Goal: Information Seeking & Learning: Learn about a topic

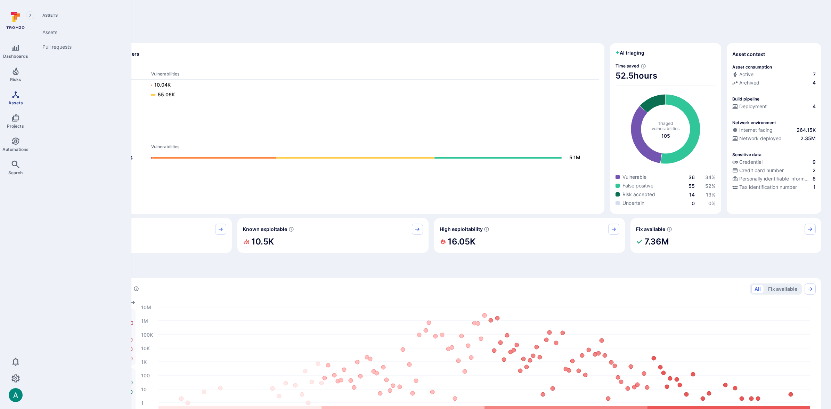
click at [19, 97] on link "Assets" at bounding box center [15, 98] width 31 height 21
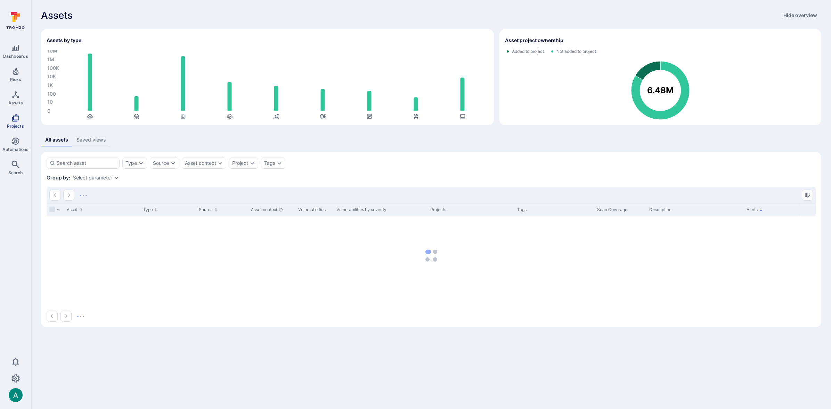
click at [15, 123] on link "Projects" at bounding box center [15, 121] width 31 height 21
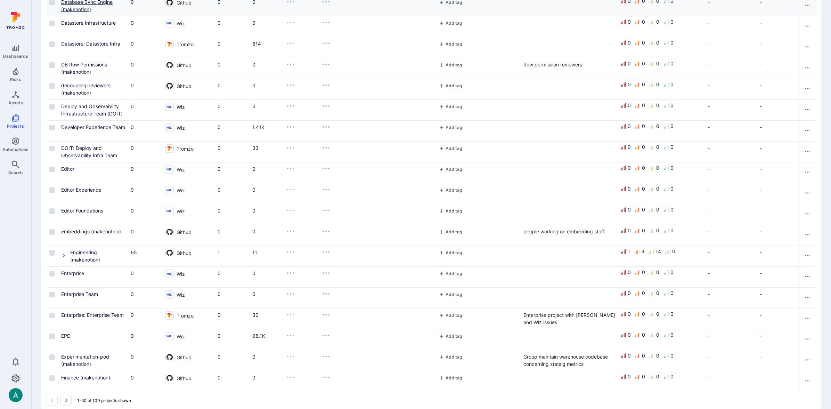
scroll to position [744, 0]
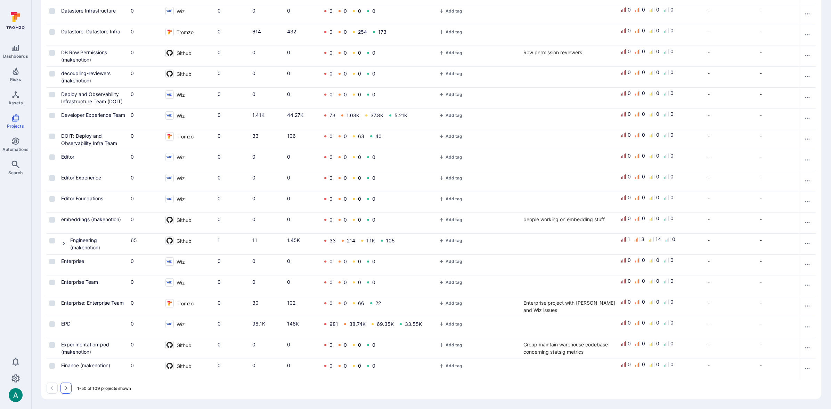
click at [65, 386] on icon "Go to the next page" at bounding box center [66, 388] width 6 height 6
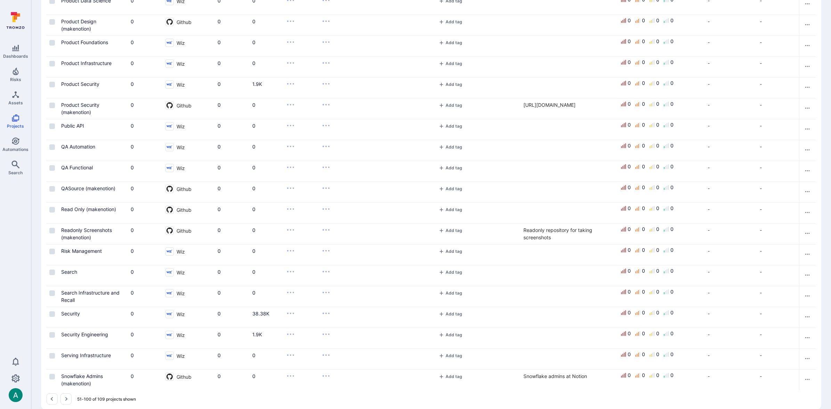
scroll to position [744, 0]
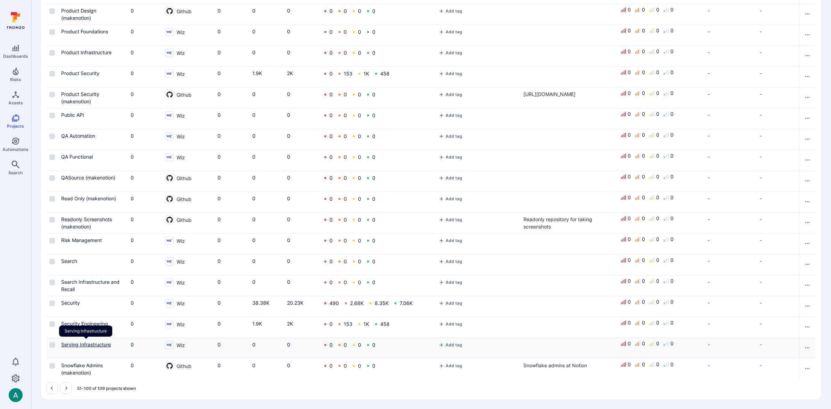
click at [88, 344] on link "Serving Infrastructure" at bounding box center [86, 344] width 50 height 6
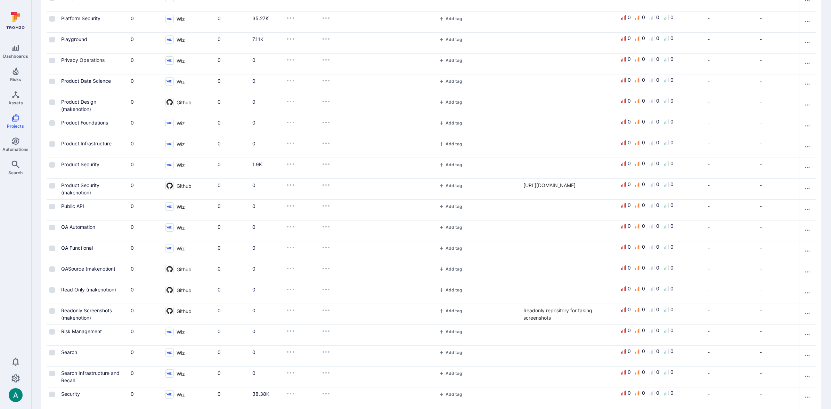
scroll to position [744, 0]
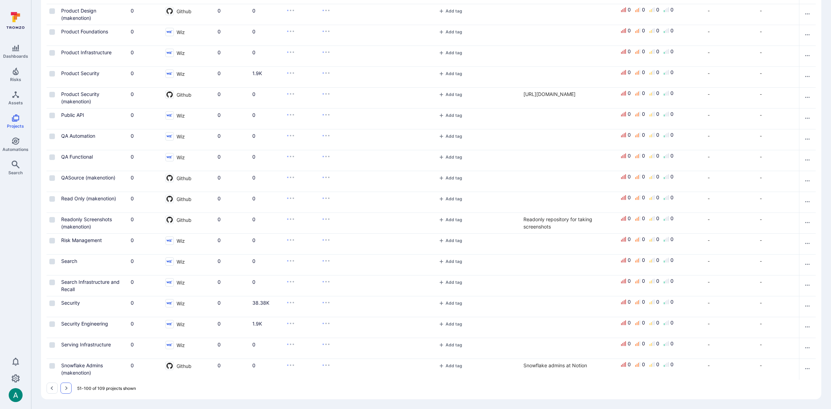
click at [69, 388] on button "Go to the next page" at bounding box center [66, 388] width 11 height 11
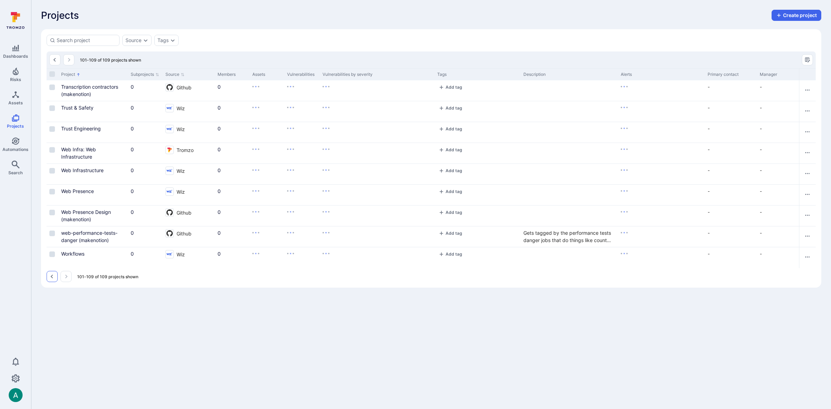
click at [52, 272] on button "Go to the previous page" at bounding box center [52, 276] width 11 height 11
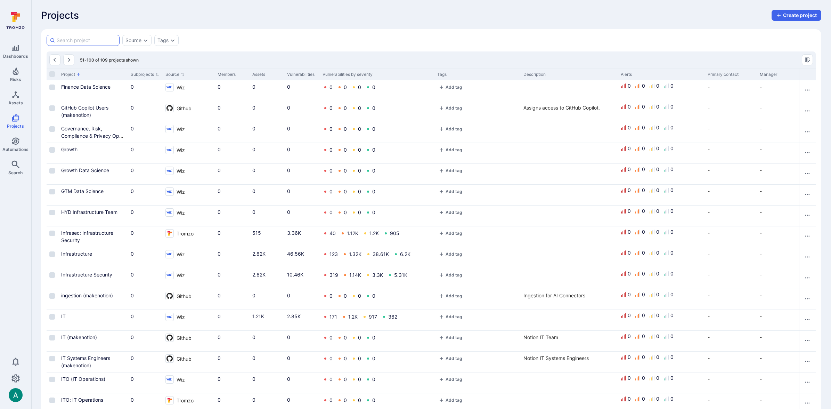
click at [85, 41] on input at bounding box center [87, 40] width 60 height 7
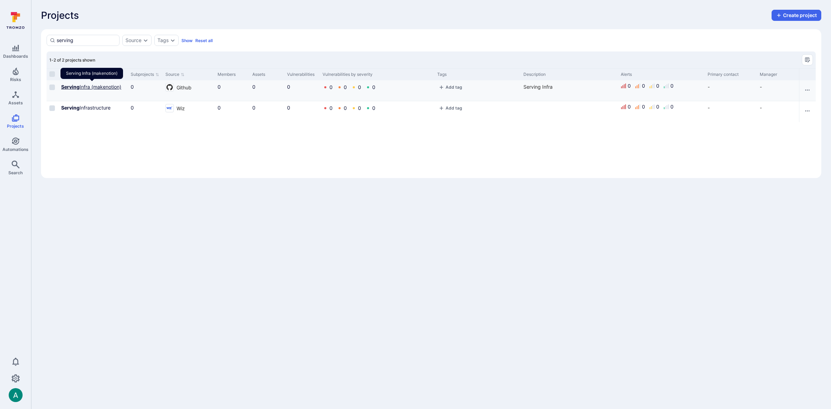
type input "serving"
click at [91, 87] on link "Serving Infra (makenotion)" at bounding box center [91, 87] width 60 height 6
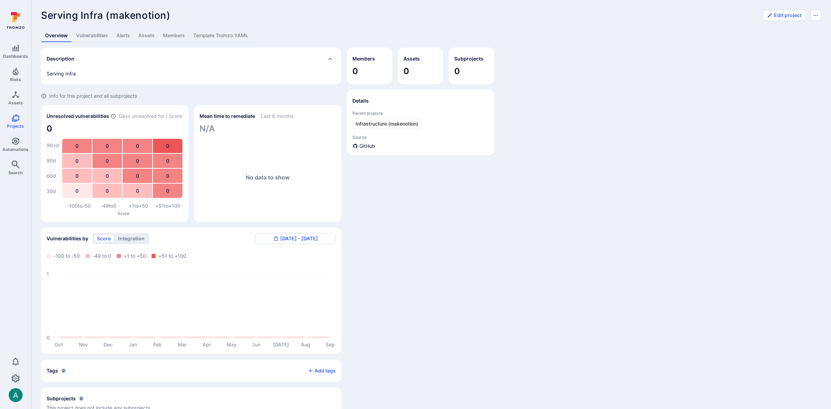
click at [236, 33] on link "Template Tromzo YAML" at bounding box center [220, 35] width 63 height 13
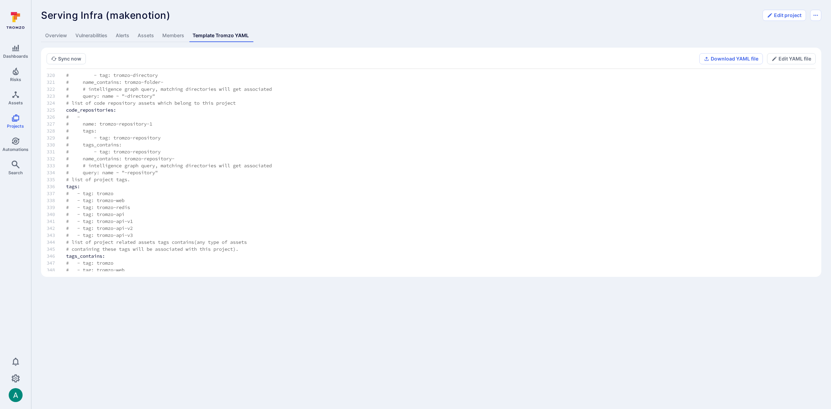
scroll to position [2319, 0]
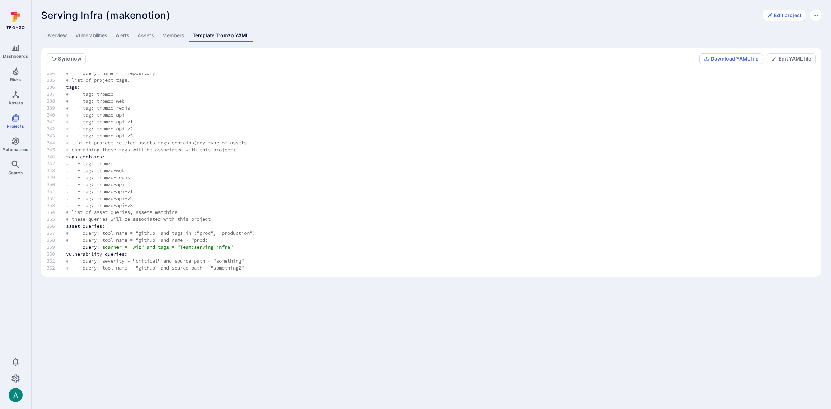
click at [104, 39] on link "Vulnerabilities" at bounding box center [91, 35] width 40 height 13
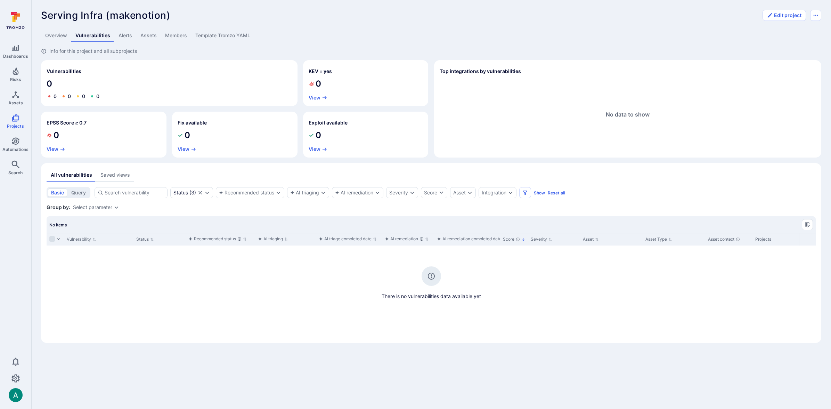
click at [221, 37] on link "Template Tromzo YAML" at bounding box center [222, 35] width 63 height 13
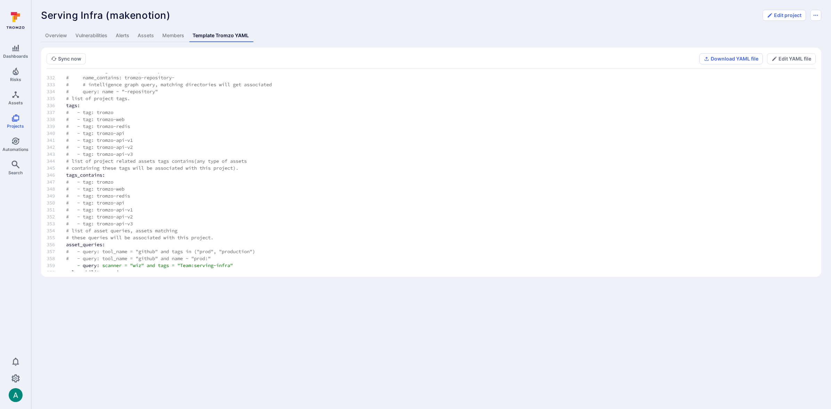
scroll to position [2319, 0]
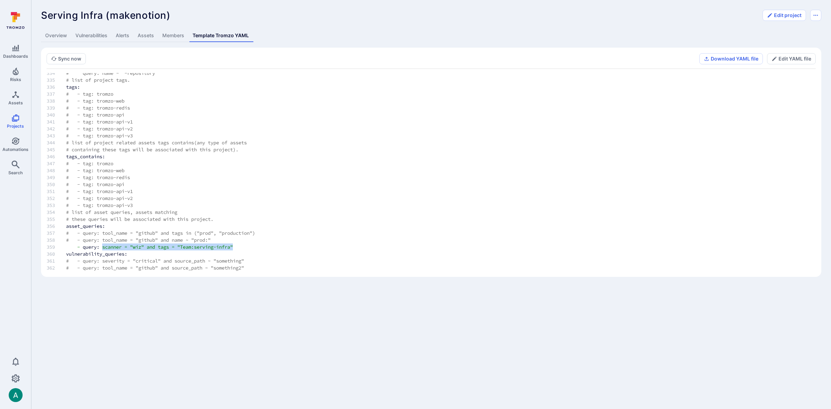
drag, startPoint x: 106, startPoint y: 246, endPoint x: 242, endPoint y: 249, distance: 136.7
click at [242, 249] on td "- query: scanner = "wiz" and tags = "Team:serving-infra"" at bounding box center [183, 246] width 256 height 7
copy td "scanner = "wiz" and tags = "Team:serving-infra""
click at [13, 163] on icon "Search" at bounding box center [15, 164] width 8 height 8
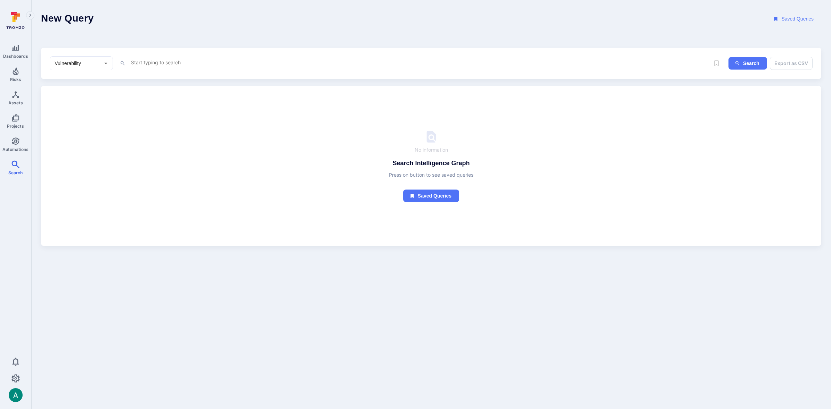
click at [156, 62] on textarea "Intelligence Graph search area" at bounding box center [395, 62] width 530 height 9
paste textarea "scanner = "wiz" and tags = "Team:serving-infra""
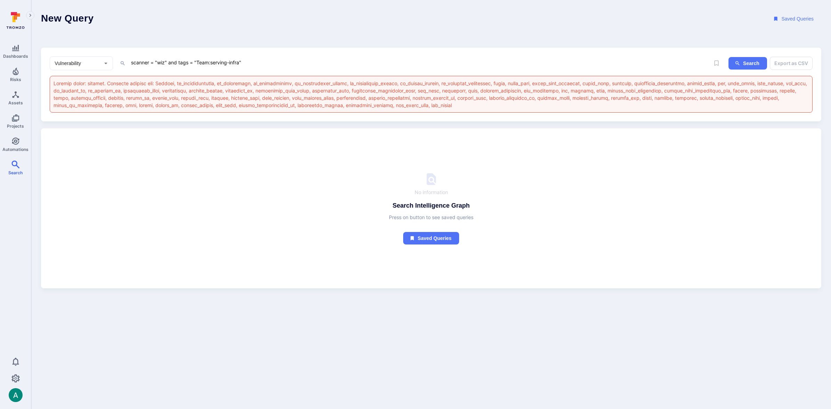
click at [143, 63] on textarea "scanner = "wiz" and tags = "Team:serving-infra"" at bounding box center [395, 62] width 530 height 9
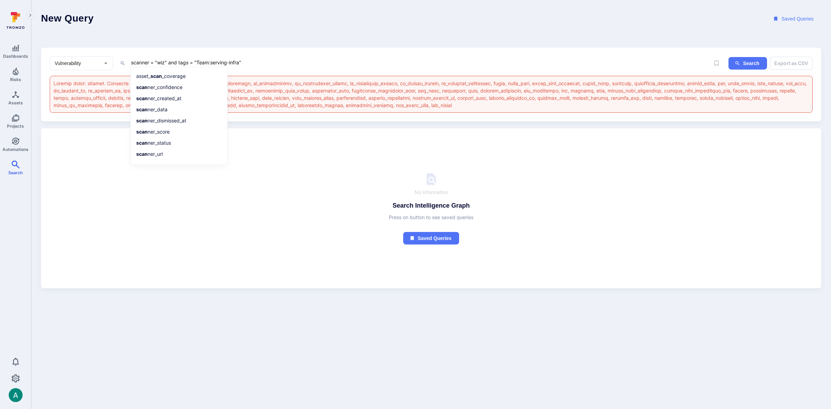
type textarea "scanner = "wiz" and tags = "Team:serving-infra""
drag, startPoint x: 208, startPoint y: 37, endPoint x: 201, endPoint y: 36, distance: 7.7
click at [208, 37] on header "New Query Saved Queries" at bounding box center [431, 19] width 800 height 38
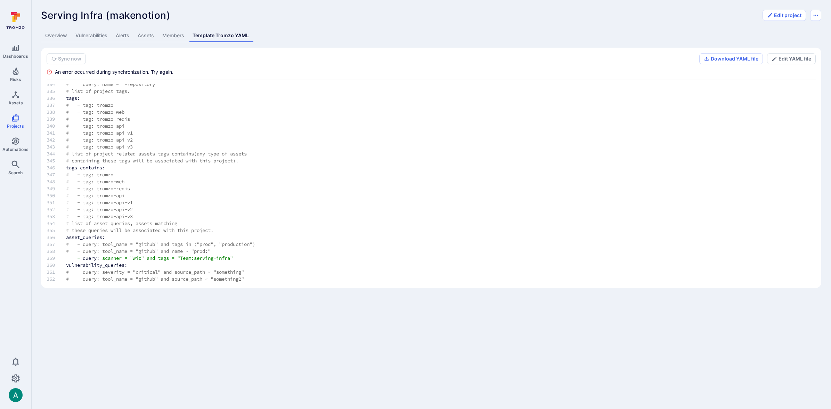
scroll to position [2319, 0]
click at [178, 249] on span "# - query: tool_name = "github" and name ~ "prod:"" at bounding box center [138, 251] width 145 height 6
click at [538, 52] on section "Sync now Download YAML file Edit YAML file An error occurred during synchroniza…" at bounding box center [431, 168] width 781 height 240
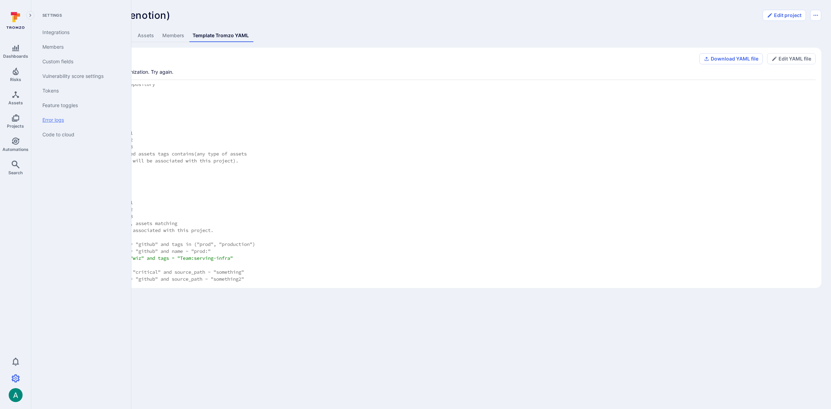
click at [60, 119] on link "Error logs" at bounding box center [80, 120] width 86 height 15
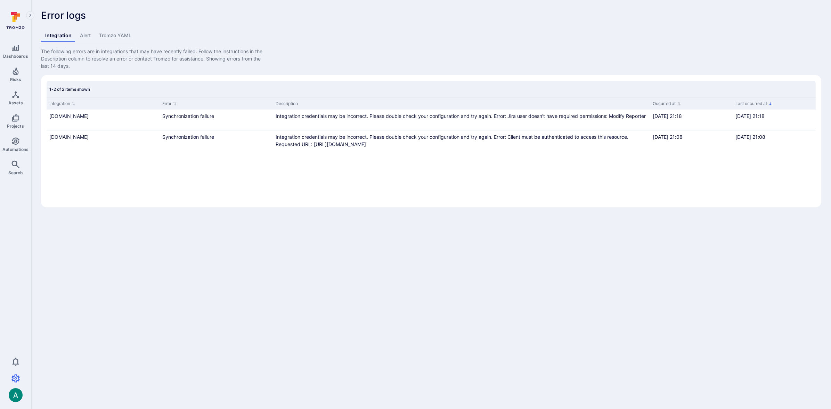
click at [107, 35] on link "Tromzo YAML" at bounding box center [115, 35] width 41 height 13
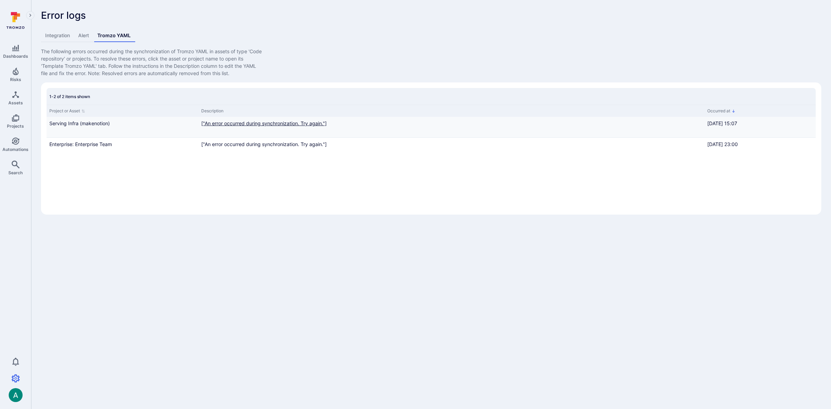
click at [242, 124] on div "["An error occurred during synchronization. Try again."]" at bounding box center [451, 123] width 501 height 7
click at [237, 145] on div "["An error occurred during synchronization. Try again."]" at bounding box center [451, 143] width 501 height 7
click at [190, 193] on div "Project or Asset Description Occurred at Serving Infra (makenotion) ["An error …" at bounding box center [432, 157] width 770 height 104
click at [10, 124] on span "Projects" at bounding box center [15, 125] width 17 height 5
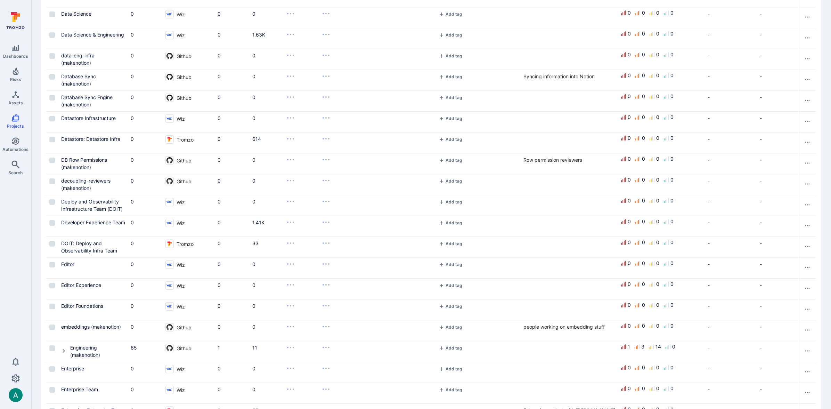
scroll to position [744, 0]
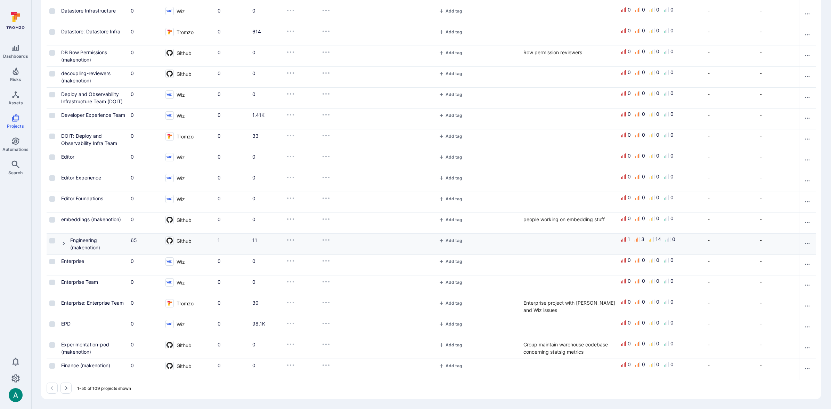
click at [63, 243] on icon "Cell for Project" at bounding box center [64, 244] width 6 height 6
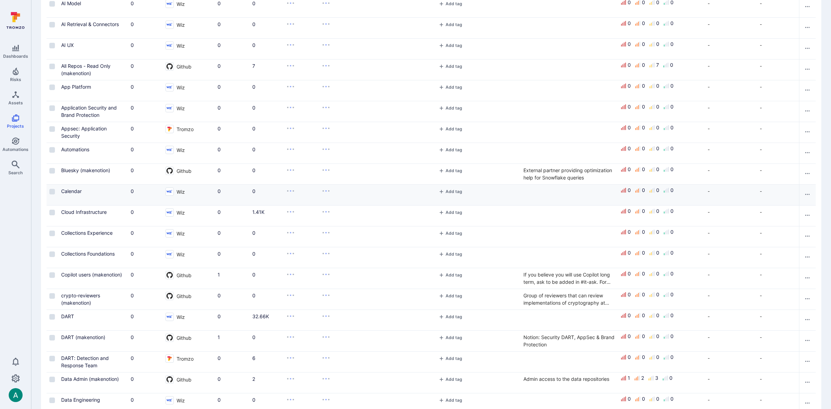
scroll to position [0, 0]
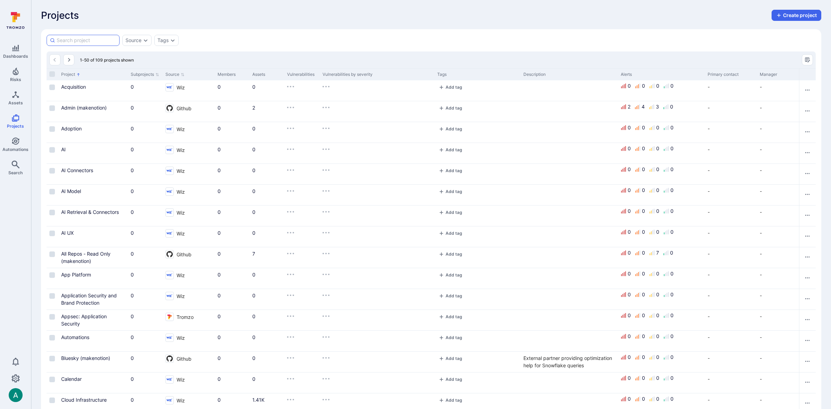
click at [83, 39] on input at bounding box center [87, 40] width 60 height 7
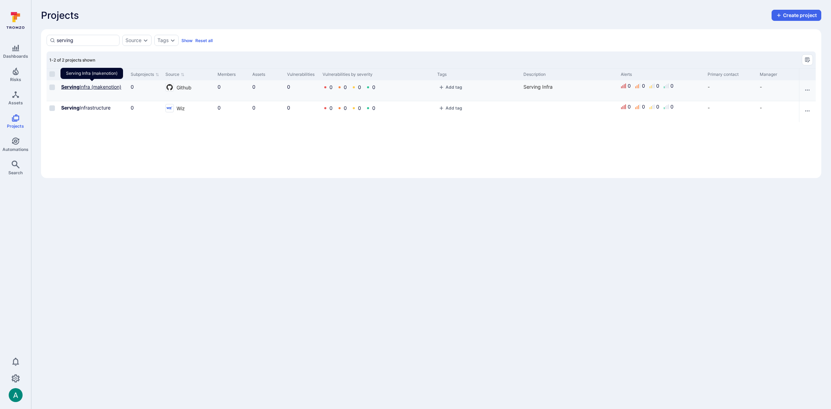
type input "serving"
click at [100, 85] on link "Serving Infra (makenotion)" at bounding box center [91, 87] width 60 height 6
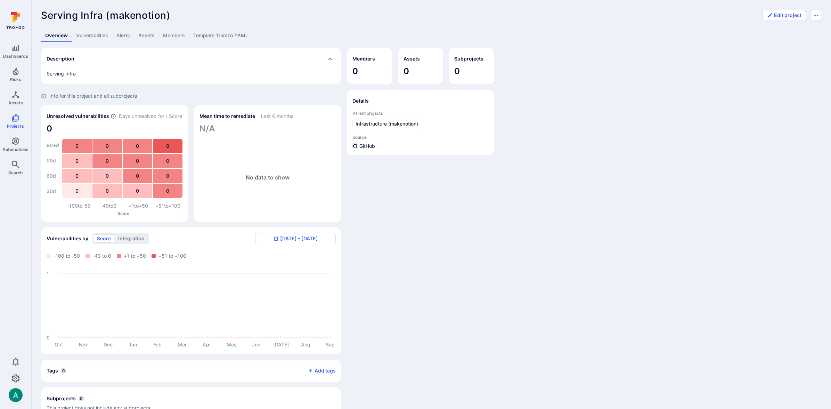
click at [214, 39] on link "Template Tromzo YAML" at bounding box center [220, 35] width 63 height 13
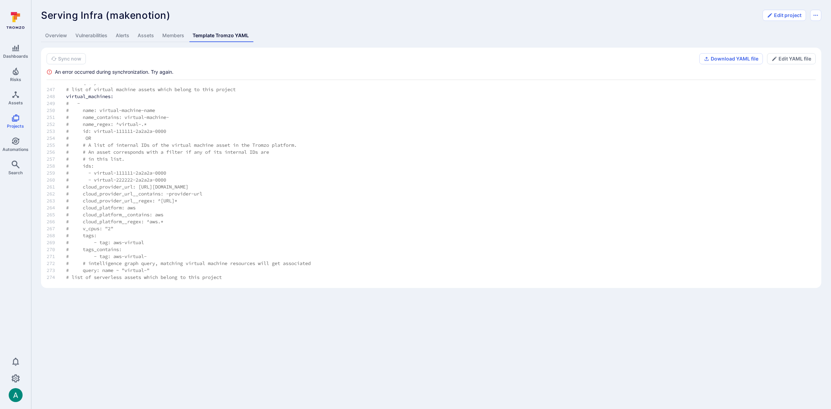
scroll to position [2319, 0]
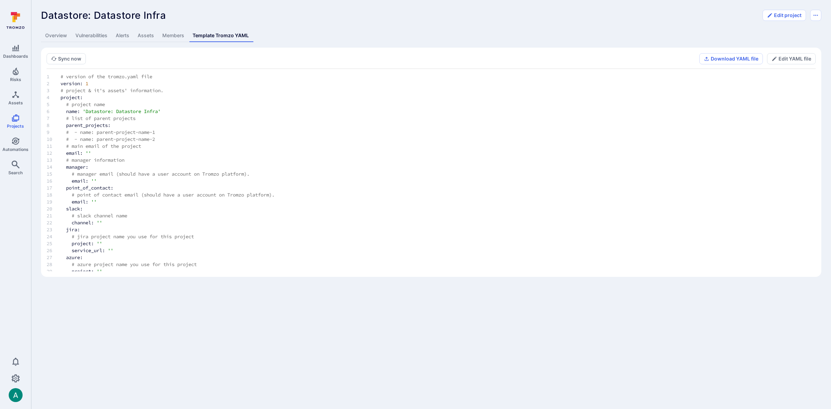
click at [107, 51] on section "Sync now Download YAML file Edit YAML file # version of the tromzo.yaml file ve…" at bounding box center [431, 162] width 781 height 229
click at [15, 379] on icon "Settings" at bounding box center [15, 378] width 8 height 8
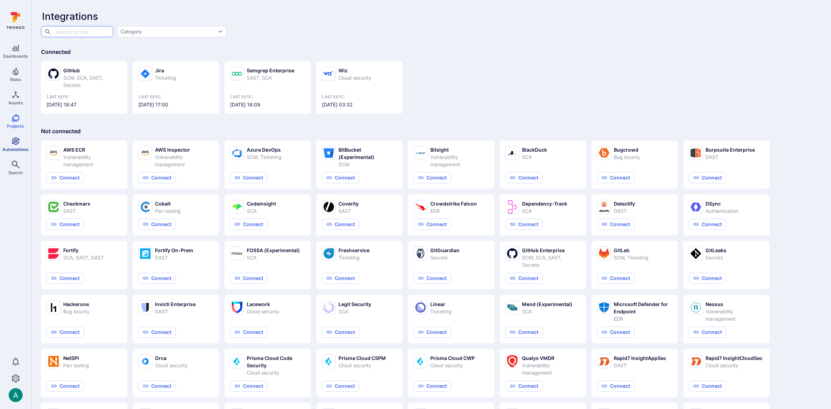
click at [16, 143] on icon "Automations" at bounding box center [15, 141] width 8 height 8
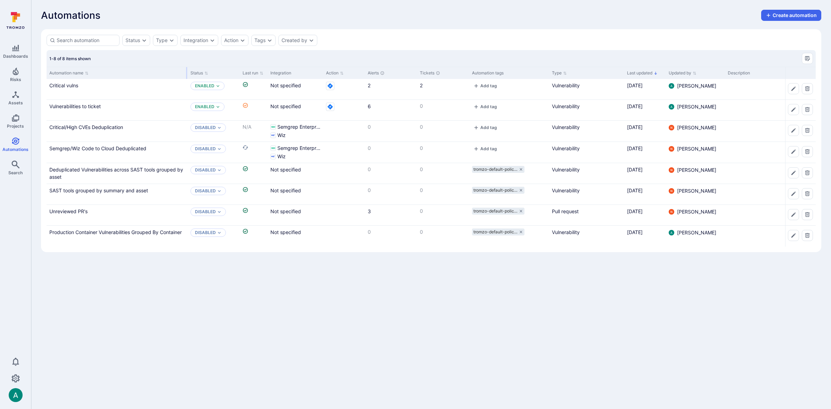
drag, startPoint x: 115, startPoint y: 70, endPoint x: 186, endPoint y: 70, distance: 71.6
click at [186, 70] on div at bounding box center [186, 73] width 1 height 12
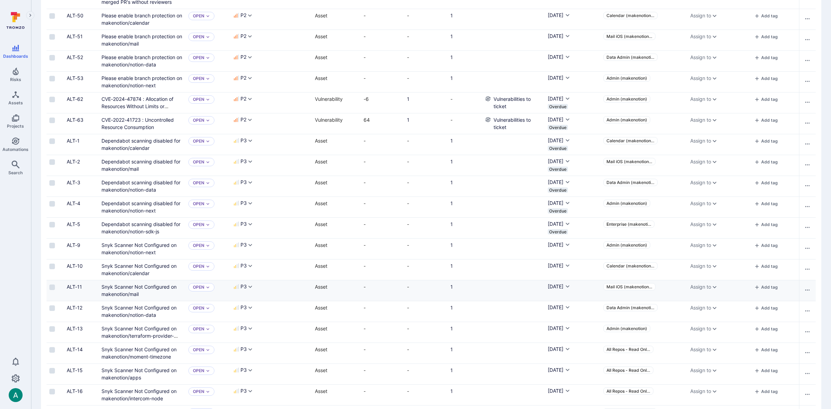
scroll to position [414, 0]
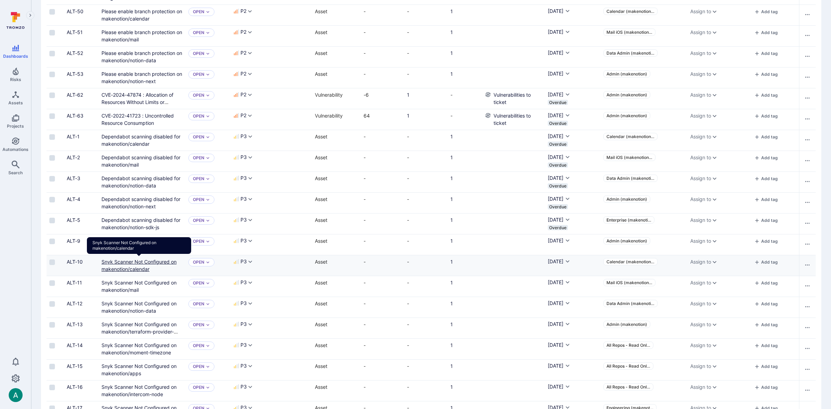
click at [138, 260] on link "Snyk Scanner Not Configured on makenotion/calendar" at bounding box center [139, 265] width 75 height 13
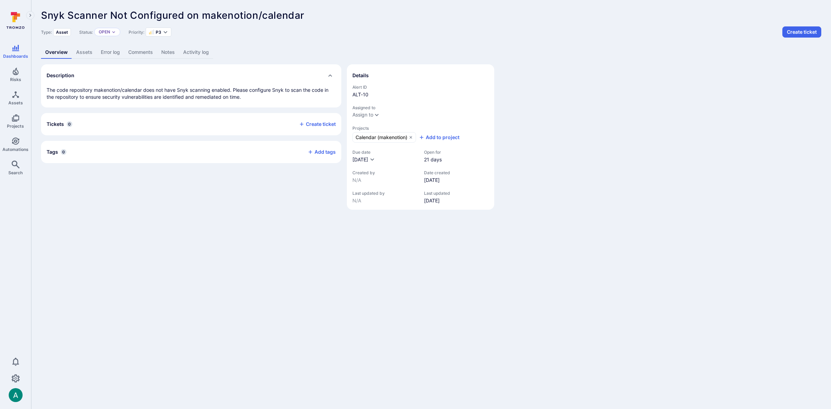
click at [226, 216] on div "Snyk Scanner Not Configured on makenotion/calendar ... Show more Type: Asset St…" at bounding box center [431, 109] width 800 height 219
click at [225, 225] on body "Dashboards Risks Assets Projects Automations Search 0 Dashboards All dashboards…" at bounding box center [415, 204] width 831 height 409
click at [8, 142] on link "Automations" at bounding box center [15, 144] width 31 height 21
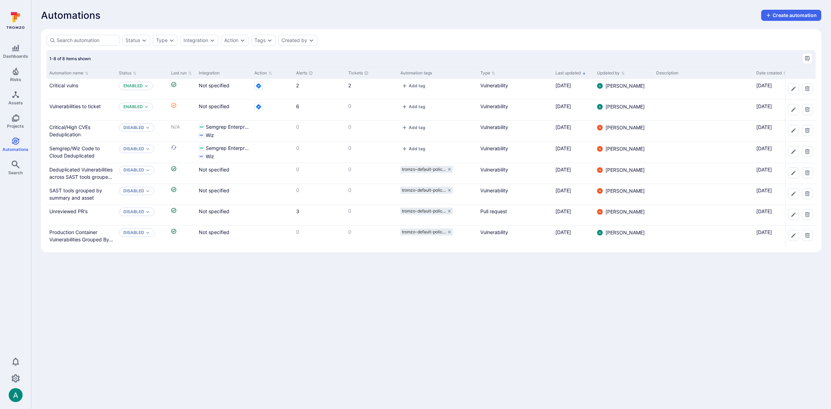
click at [181, 303] on body "Dashboards Risks Assets Projects Automations Search 0 Automations Automations C…" at bounding box center [415, 204] width 831 height 409
click at [83, 105] on link "Vulnerabilities to ticket" at bounding box center [74, 106] width 51 height 6
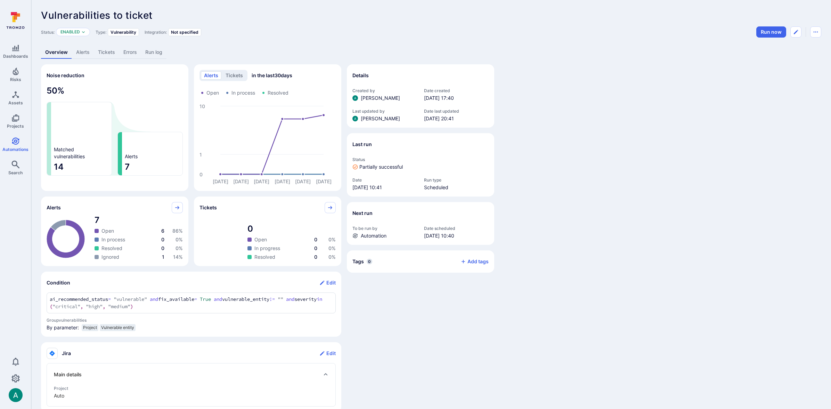
click at [82, 54] on link "Alerts" at bounding box center [83, 52] width 22 height 13
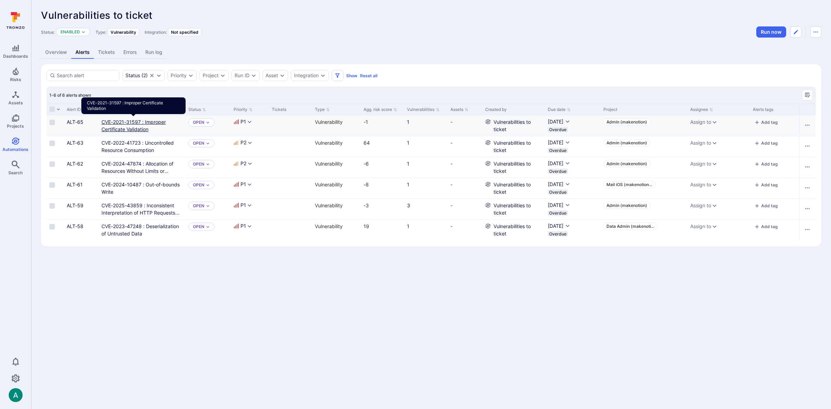
click at [119, 127] on link "CVE-2021-31597 : Improper Certificate Validation" at bounding box center [134, 125] width 64 height 13
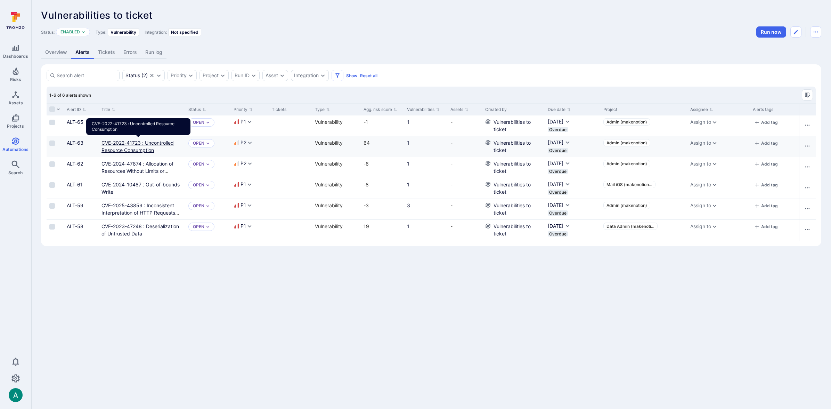
click at [119, 148] on link "CVE-2022-41723 : Uncontrolled Resource Consumption" at bounding box center [138, 146] width 72 height 13
click at [16, 147] on span "Automations" at bounding box center [15, 149] width 26 height 5
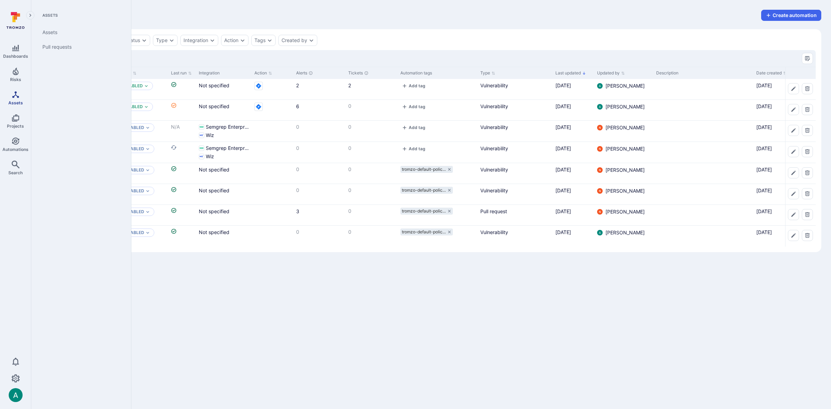
click at [13, 96] on icon "Assets" at bounding box center [15, 94] width 7 height 7
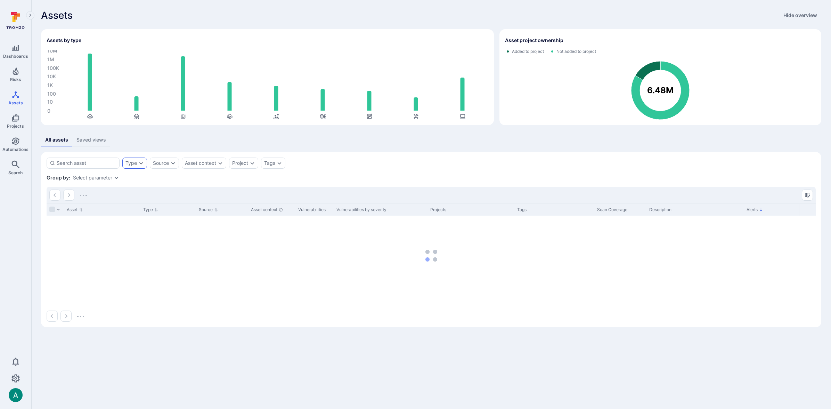
click at [139, 162] on icon "Expand dropdown" at bounding box center [141, 163] width 6 height 6
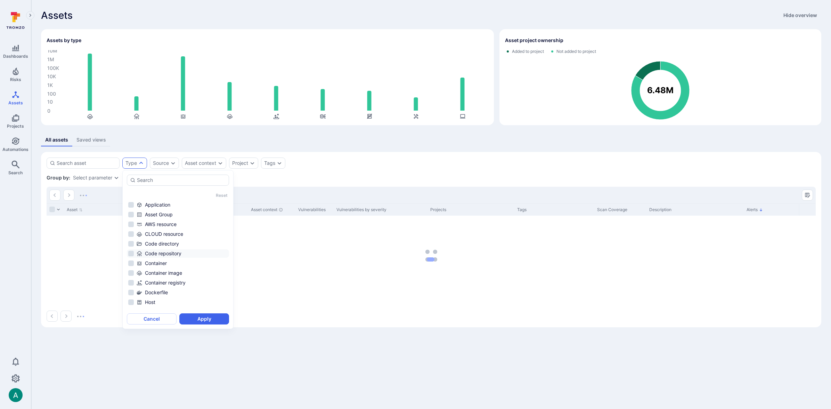
click at [154, 252] on div "Code repository" at bounding box center [182, 253] width 91 height 7
click at [205, 318] on button "Apply" at bounding box center [204, 318] width 50 height 11
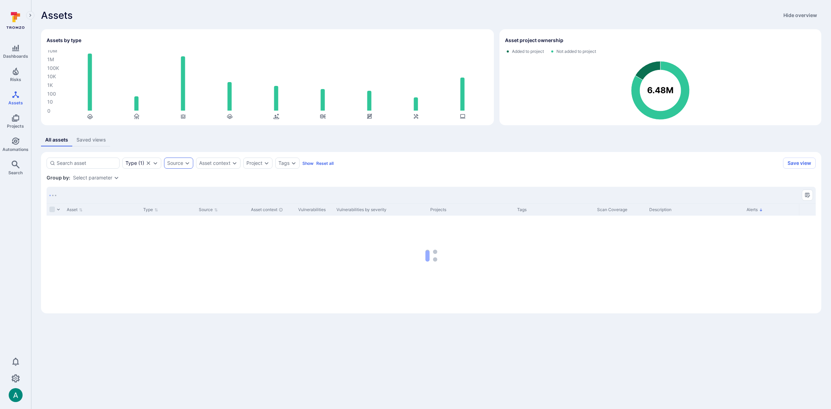
click at [176, 162] on div "Source" at bounding box center [175, 163] width 16 height 6
click at [186, 203] on li "GitHub" at bounding box center [219, 205] width 102 height 8
click at [233, 237] on button "Apply" at bounding box center [246, 238] width 50 height 11
